Goal: Check status: Check status

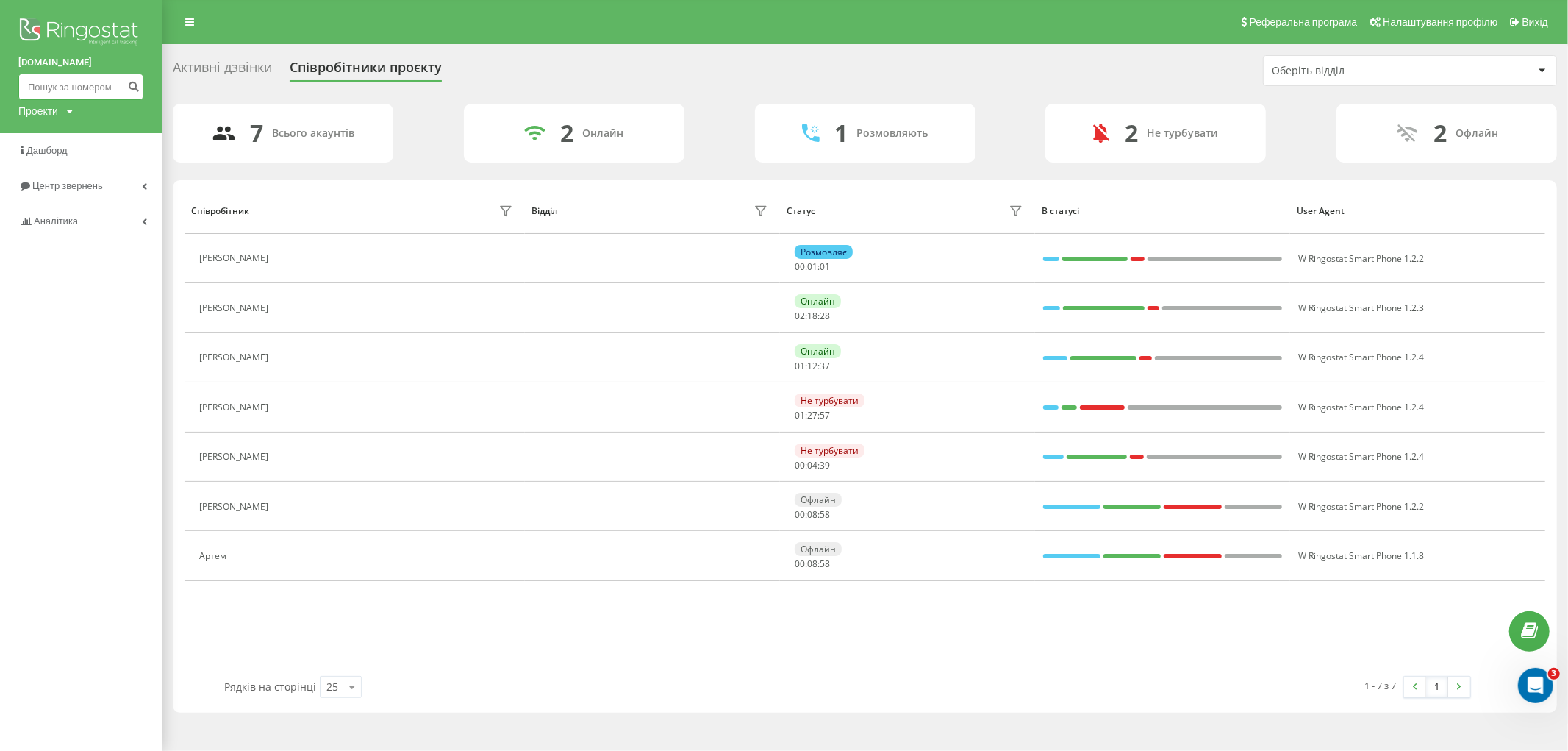
click at [103, 79] on input at bounding box center [81, 87] width 125 height 26
paste input "380666569918"
type input "380666569918"
click at [133, 89] on icon "submit" at bounding box center [133, 84] width 12 height 9
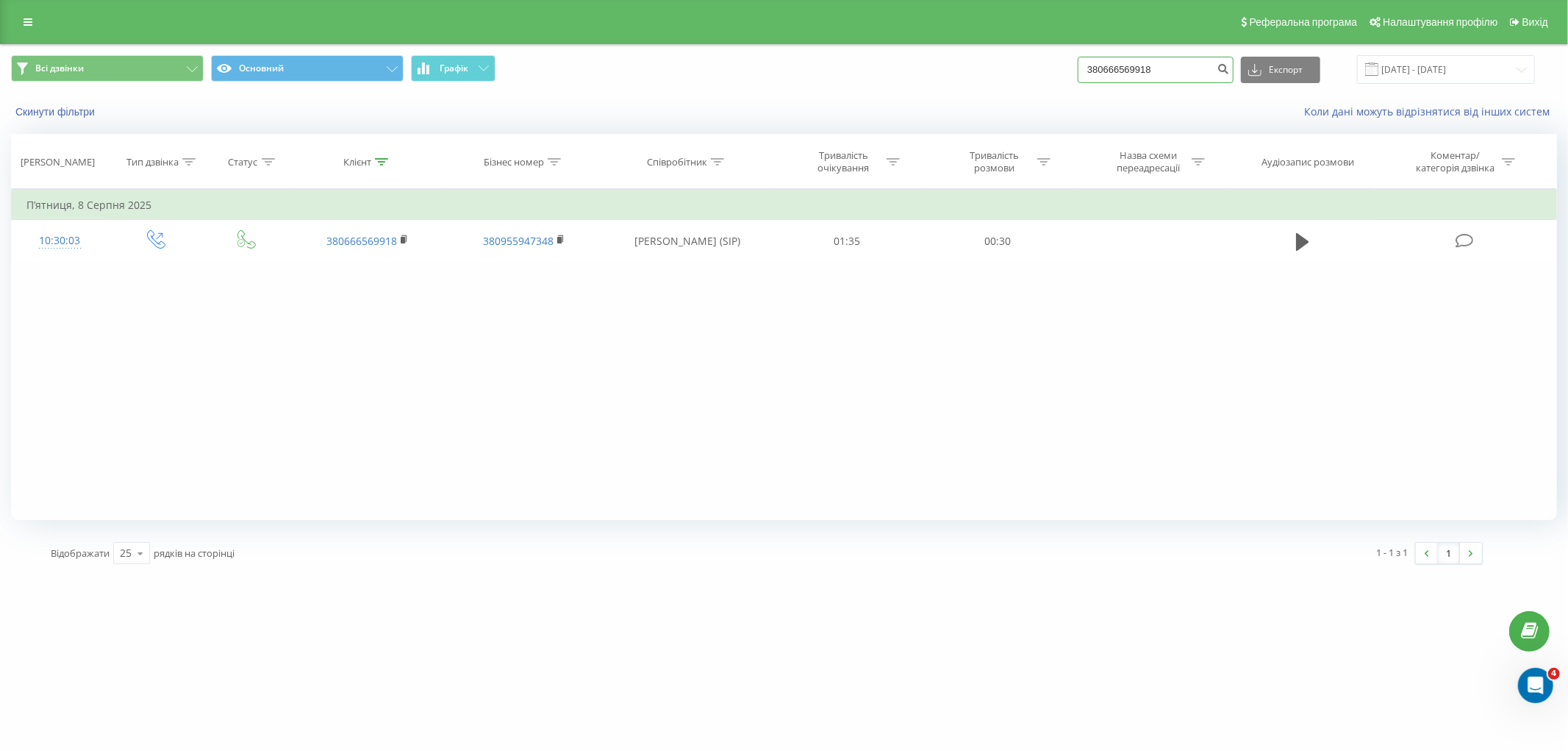
click at [1167, 74] on input "380666569918" at bounding box center [1156, 69] width 156 height 26
paste input "973814282"
type input "380973814282"
click at [1233, 61] on button "submit" at bounding box center [1223, 69] width 20 height 26
